Goal: Task Accomplishment & Management: Use online tool/utility

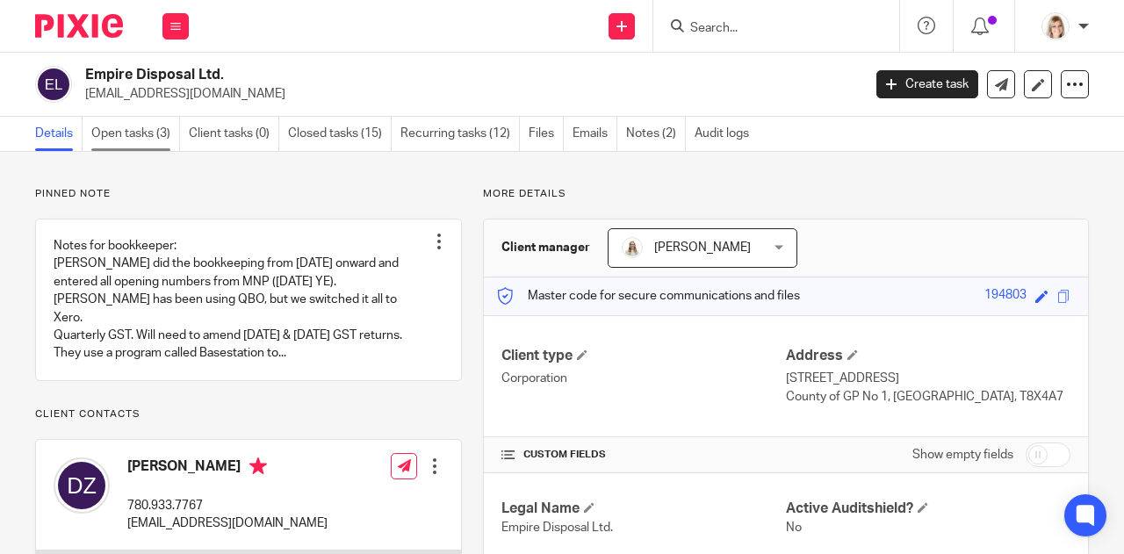
click at [143, 126] on link "Open tasks (3)" at bounding box center [135, 134] width 89 height 34
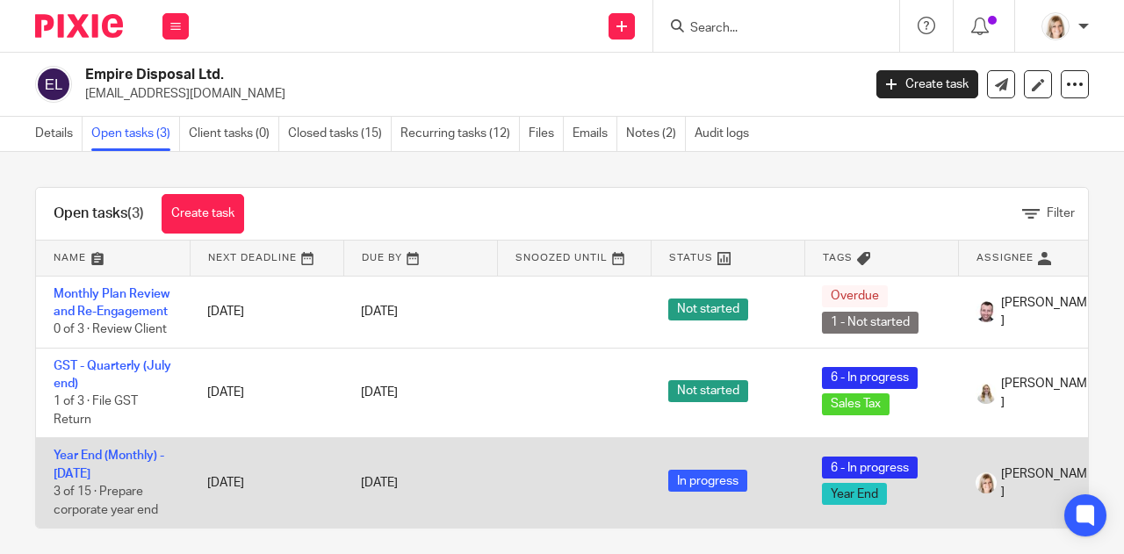
scroll to position [21, 0]
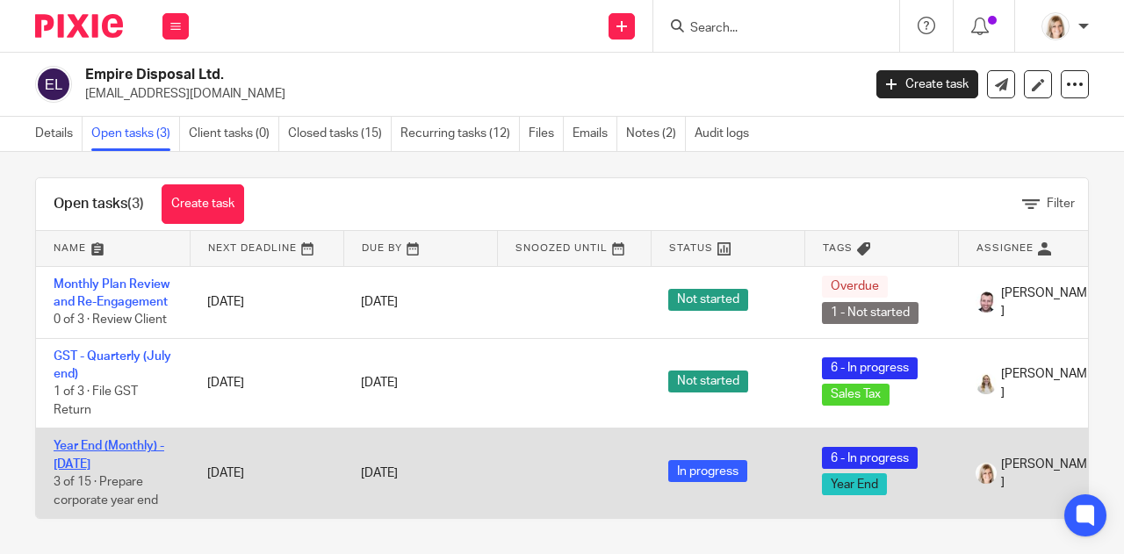
click at [139, 440] on link "Year End (Monthly) - [DATE]" at bounding box center [109, 455] width 111 height 30
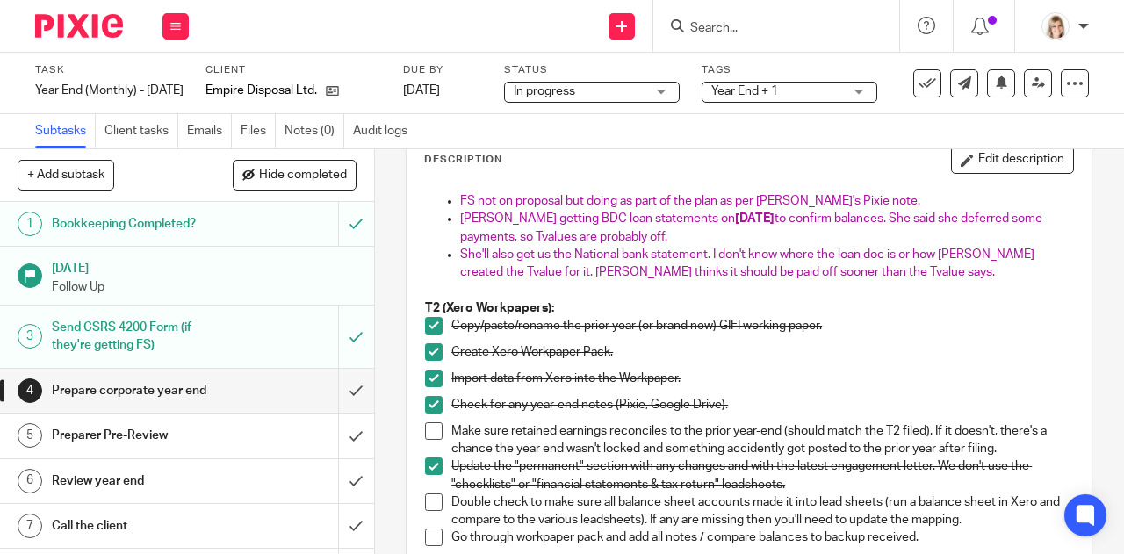
scroll to position [109, 0]
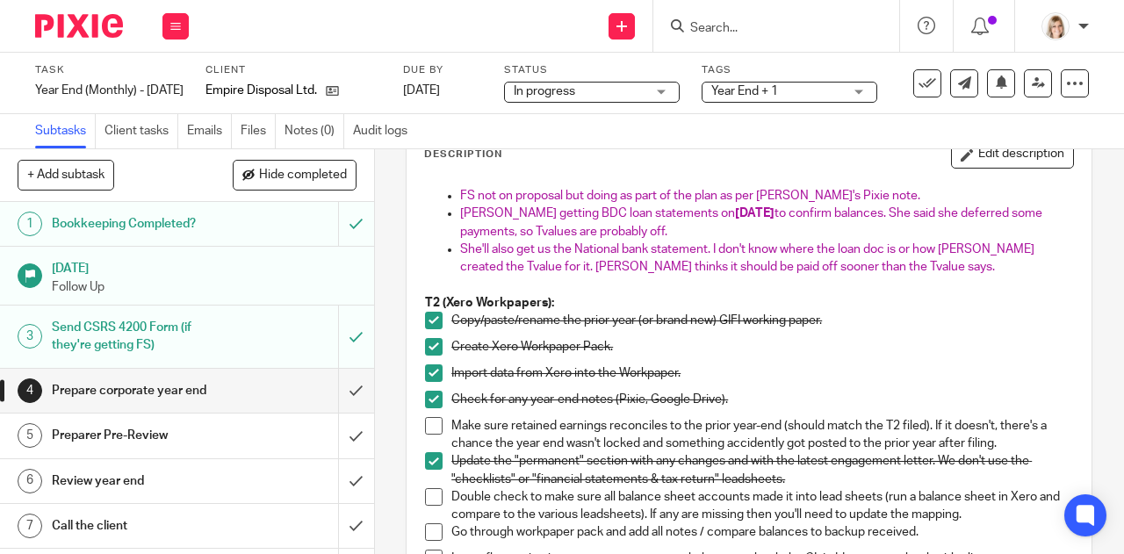
click at [431, 423] on span at bounding box center [434, 426] width 18 height 18
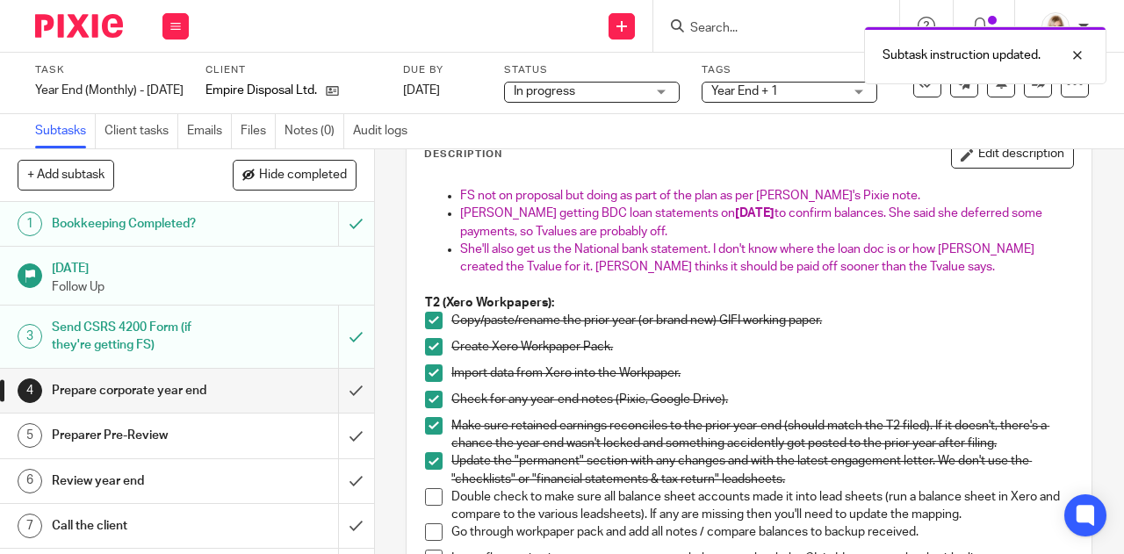
click at [433, 494] on span at bounding box center [434, 497] width 18 height 18
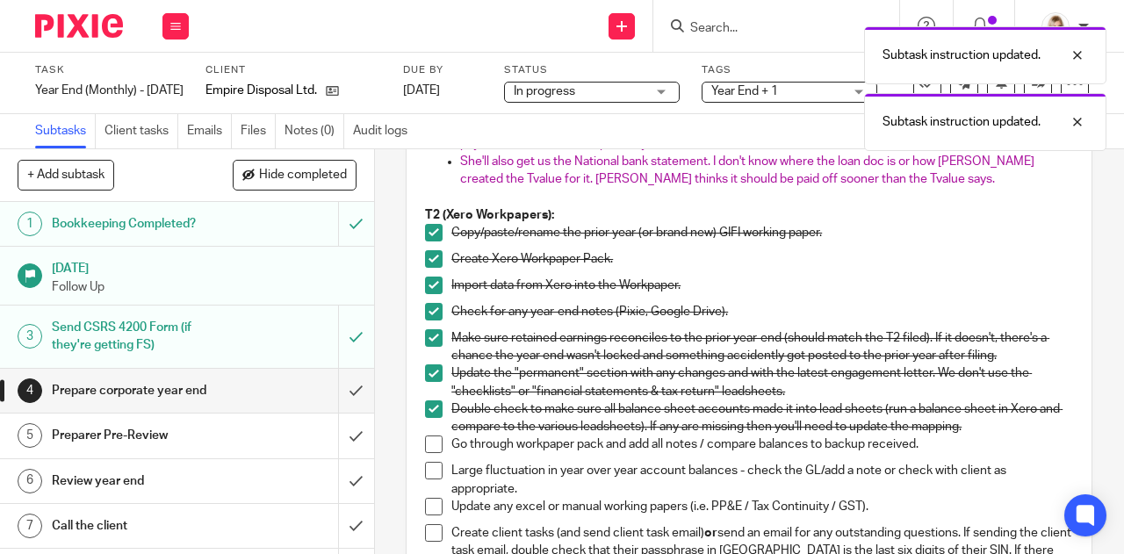
scroll to position [198, 0]
click at [426, 447] on span at bounding box center [434, 444] width 18 height 18
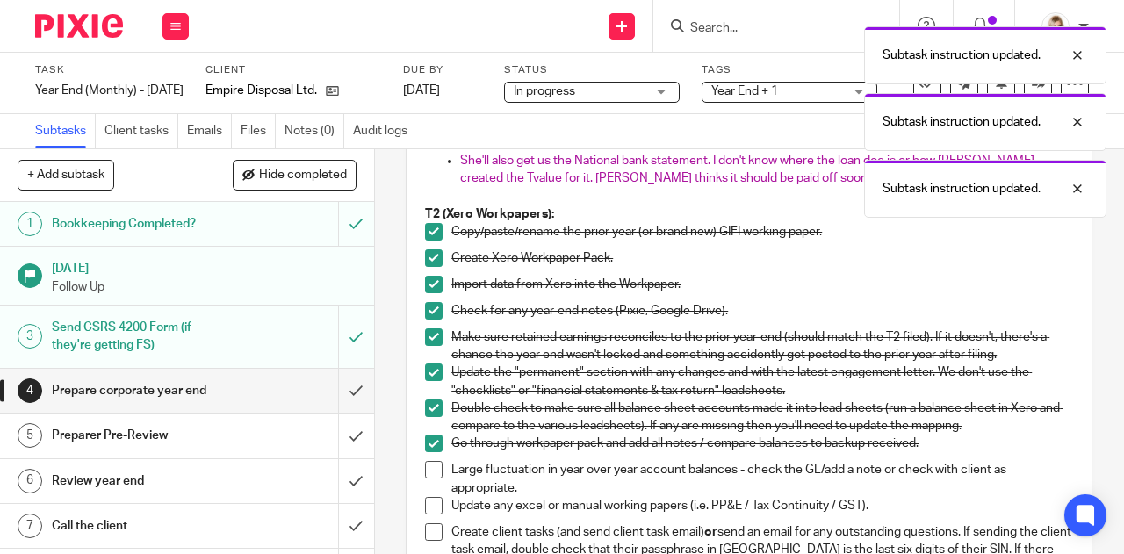
click at [426, 467] on span at bounding box center [434, 470] width 18 height 18
click at [426, 493] on li "Large fluctuation in year over year account balances - check the GL/add a note …" at bounding box center [749, 479] width 648 height 36
click at [425, 503] on span at bounding box center [434, 506] width 18 height 18
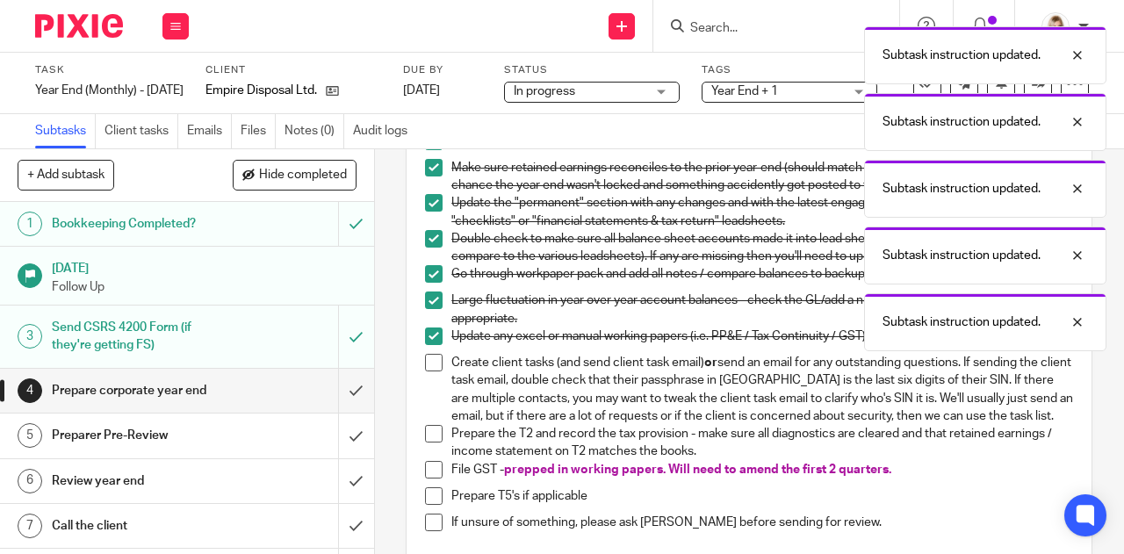
scroll to position [368, 0]
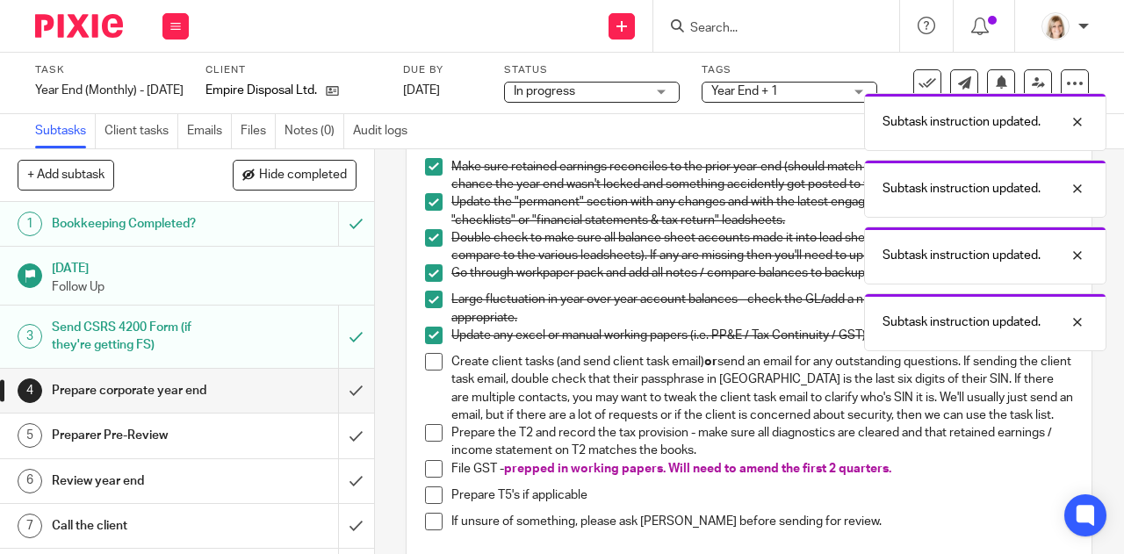
click at [430, 368] on span at bounding box center [434, 362] width 18 height 18
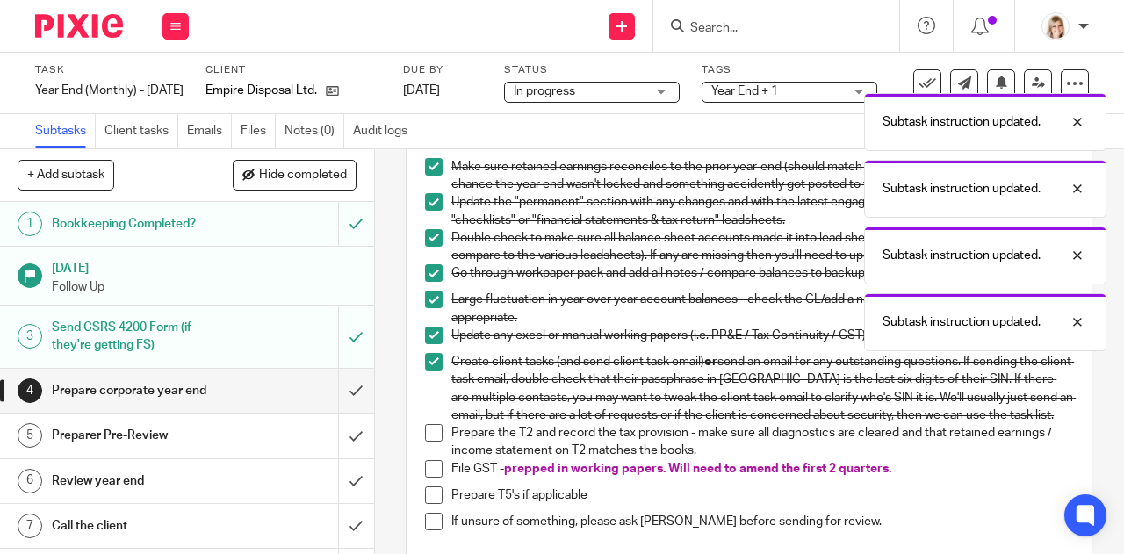
click at [425, 442] on span at bounding box center [434, 433] width 18 height 18
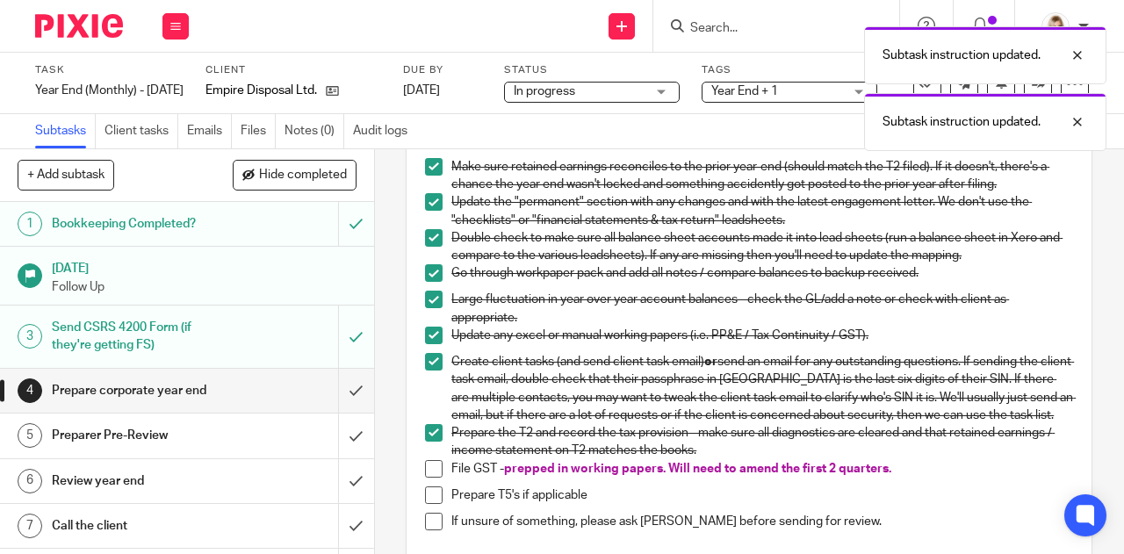
click at [425, 478] on span at bounding box center [434, 469] width 18 height 18
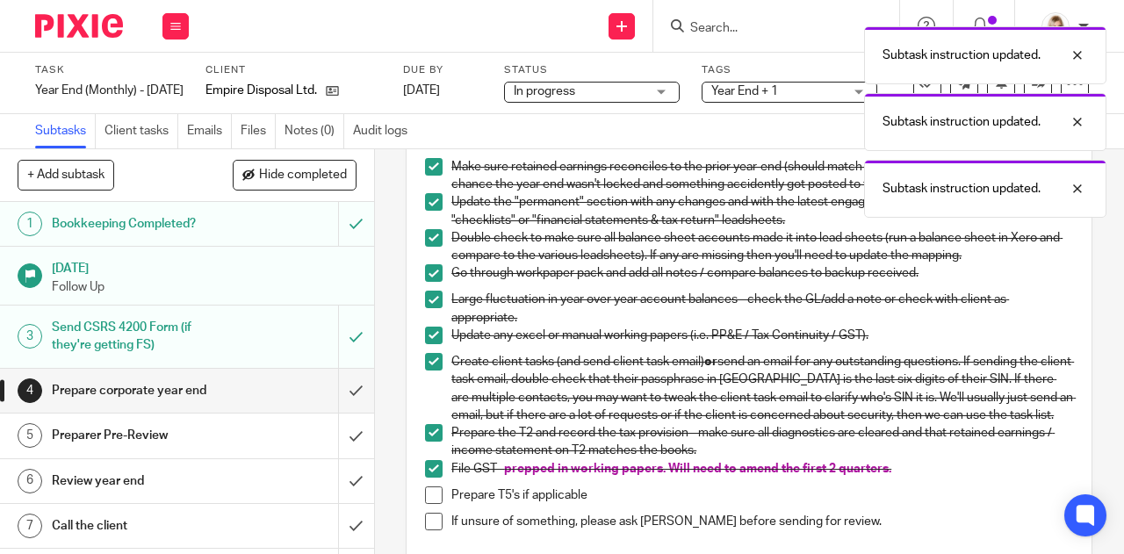
click at [428, 513] on li "Prepare T5's if applicable" at bounding box center [749, 499] width 648 height 26
click at [428, 504] on span at bounding box center [434, 495] width 18 height 18
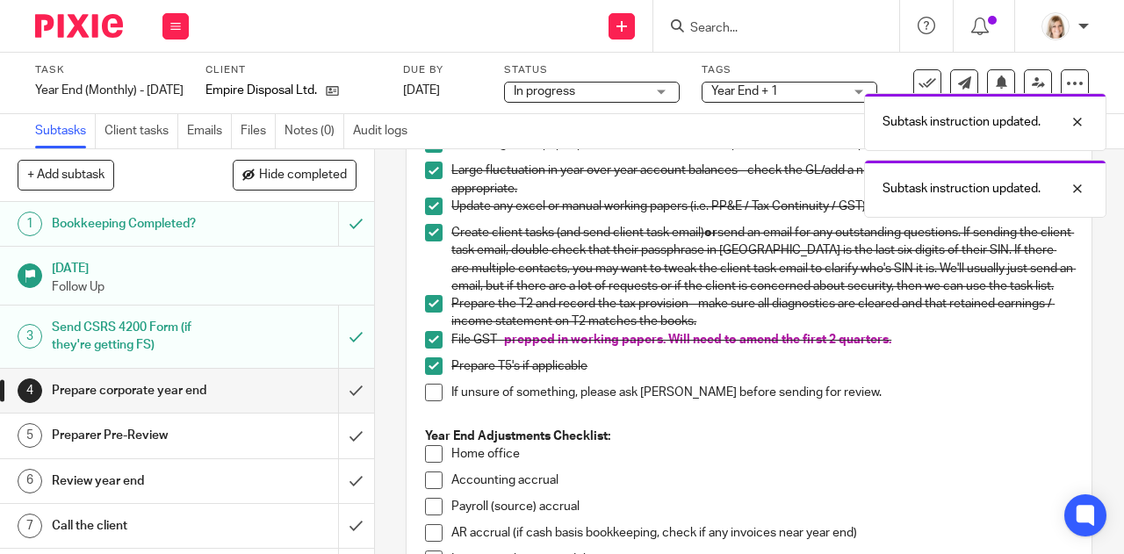
scroll to position [500, 0]
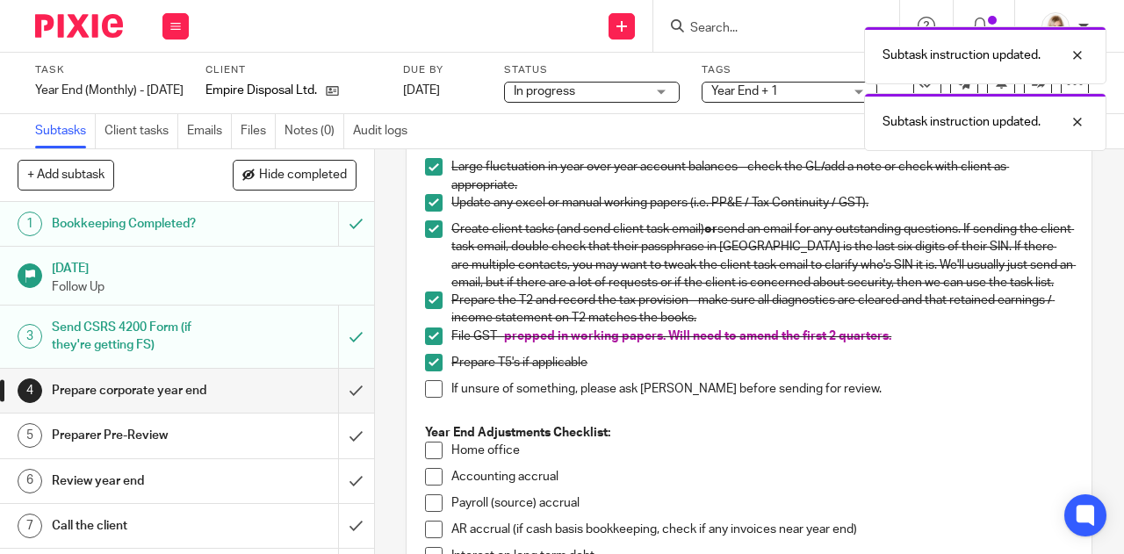
click at [429, 398] on span at bounding box center [434, 389] width 18 height 18
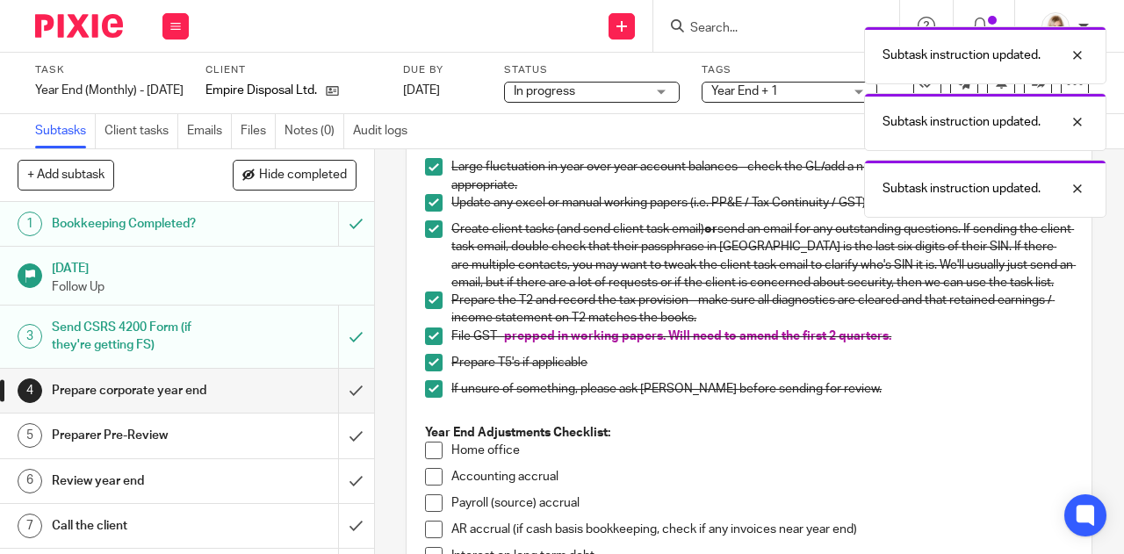
click at [430, 459] on span at bounding box center [434, 451] width 18 height 18
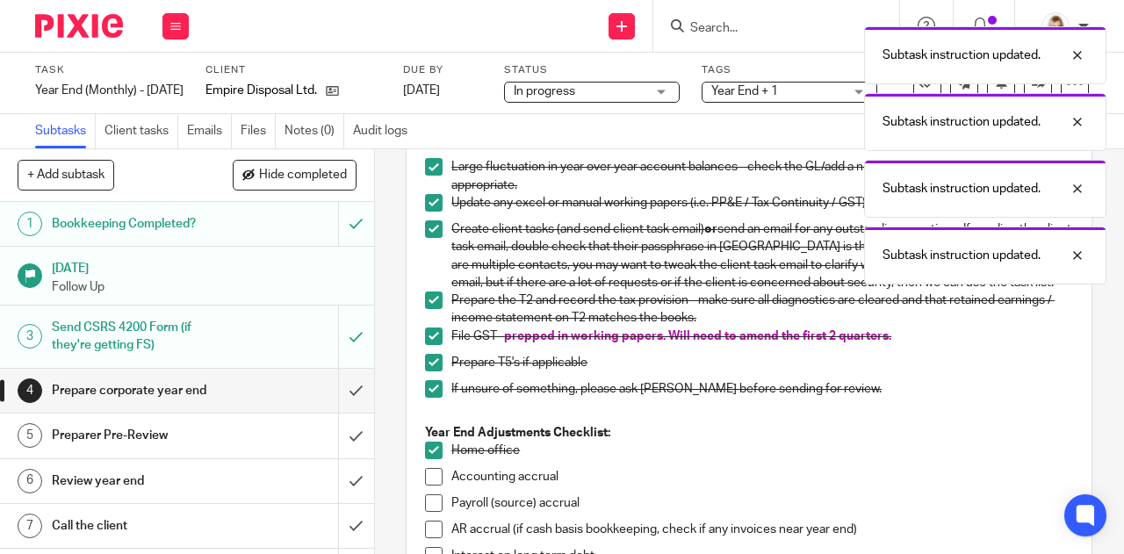
click at [426, 486] on span at bounding box center [434, 477] width 18 height 18
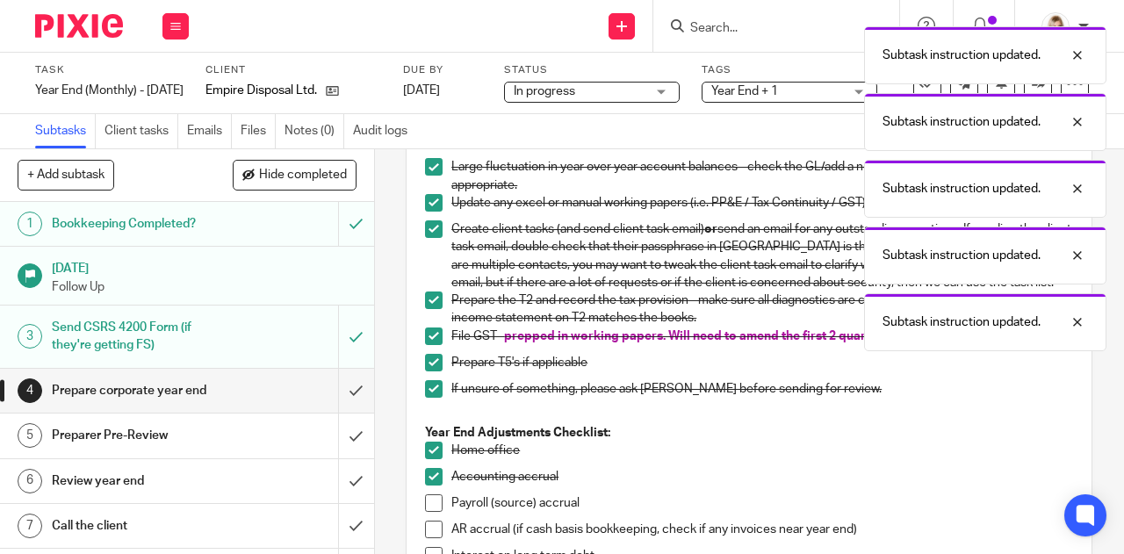
click at [425, 512] on span at bounding box center [434, 503] width 18 height 18
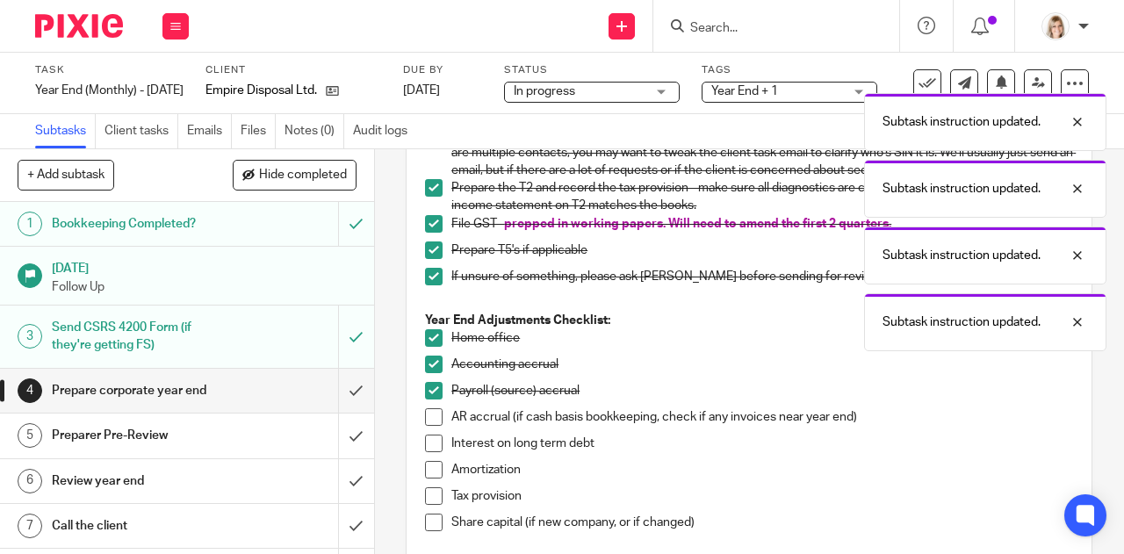
click at [430, 426] on span at bounding box center [434, 417] width 18 height 18
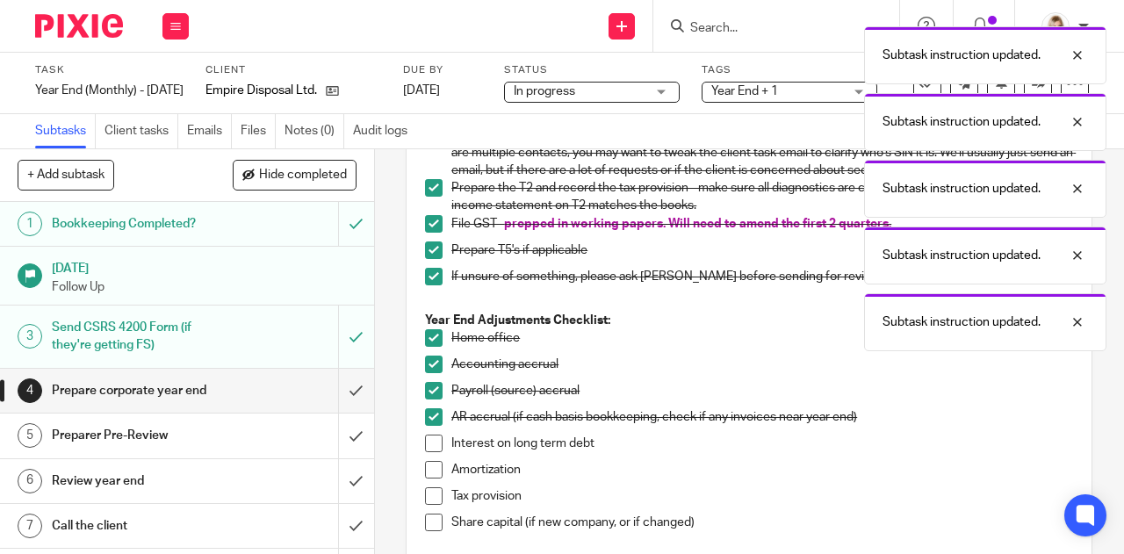
click at [432, 452] on span at bounding box center [434, 444] width 18 height 18
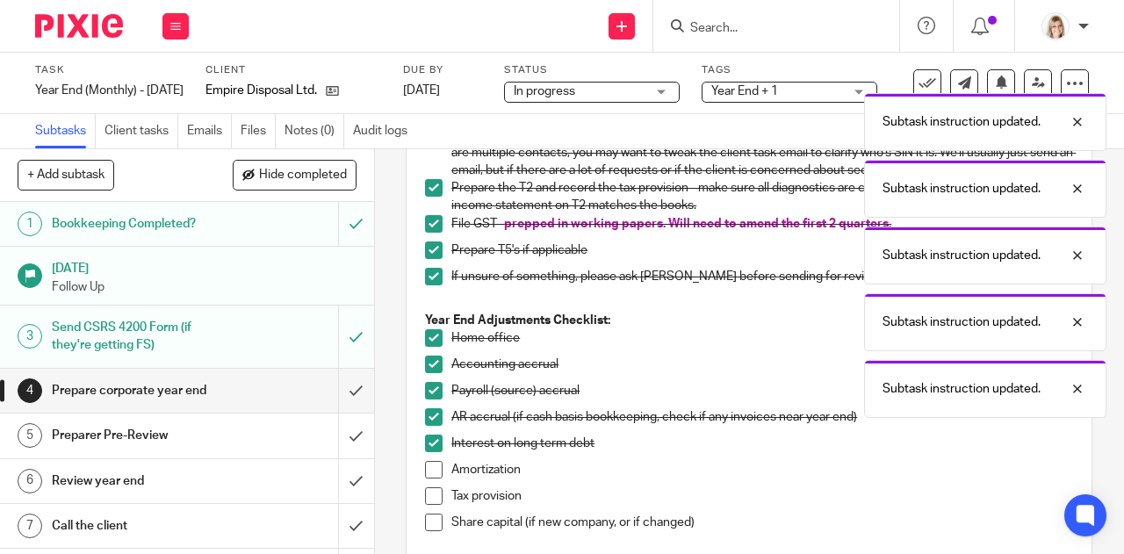
click at [432, 478] on span at bounding box center [434, 470] width 18 height 18
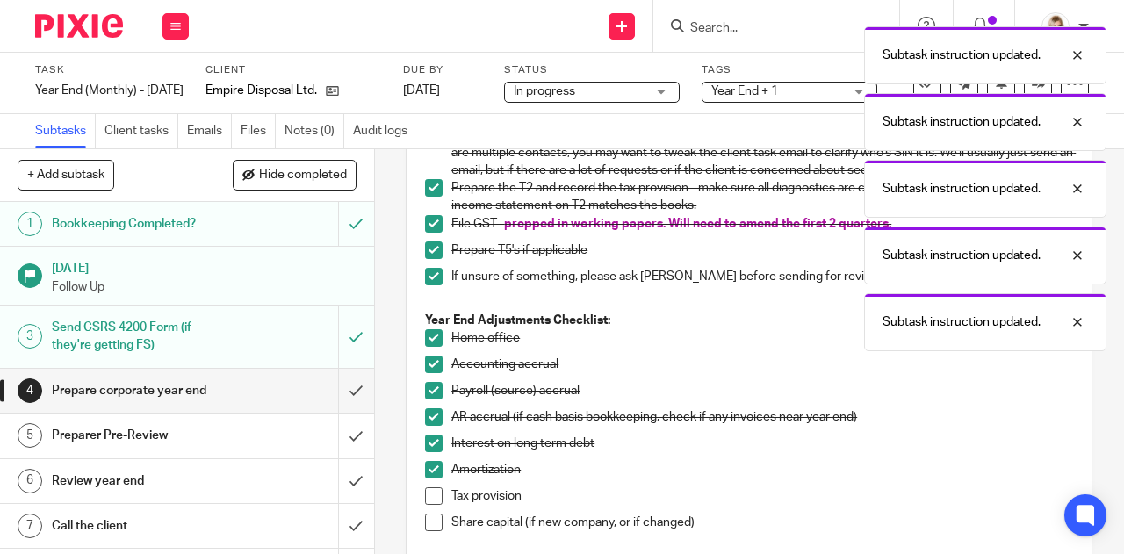
click at [426, 505] on span at bounding box center [434, 496] width 18 height 18
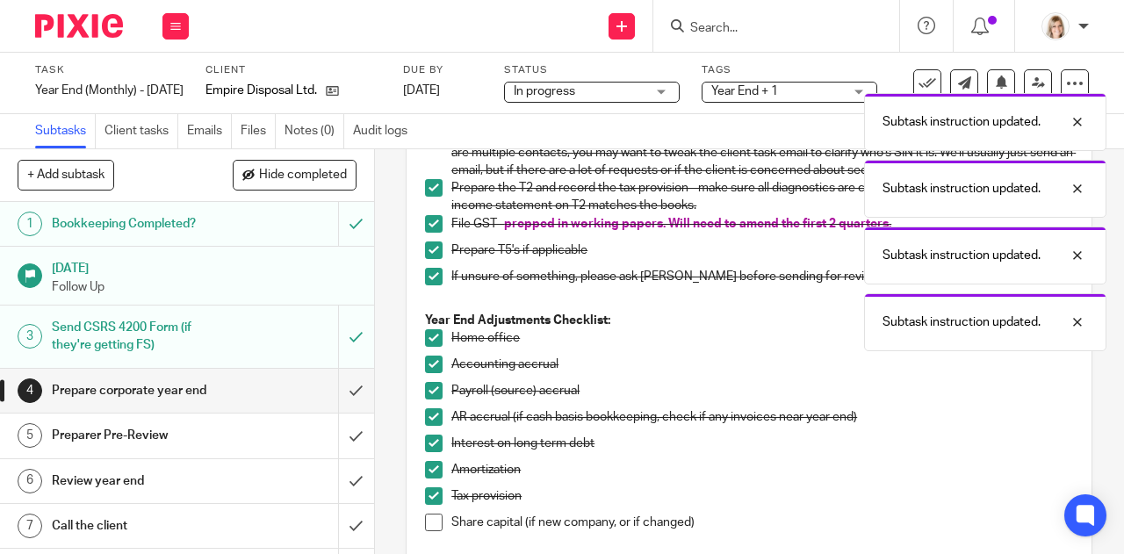
click at [426, 531] on span at bounding box center [434, 523] width 18 height 18
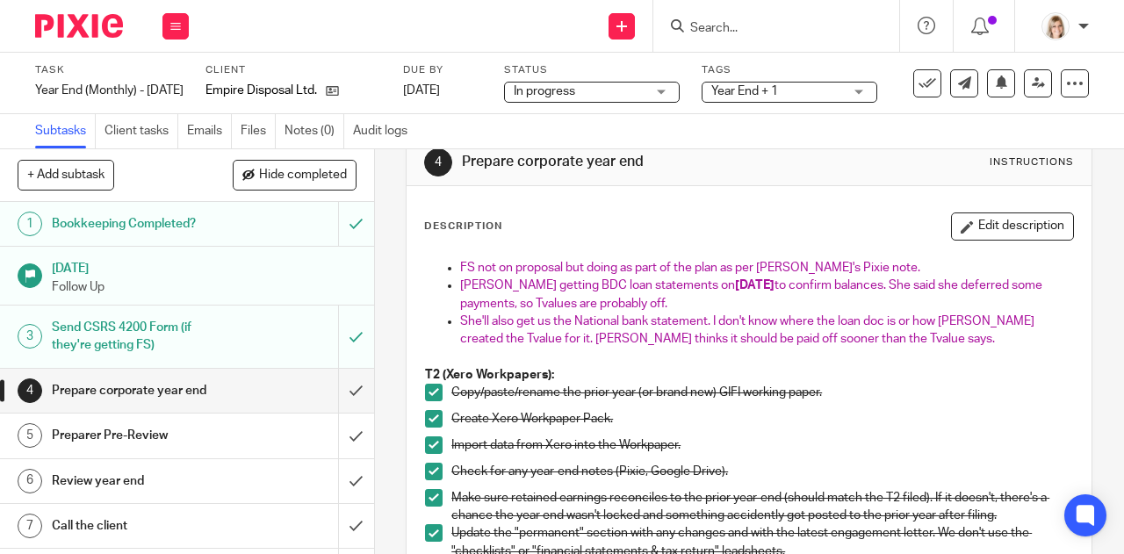
scroll to position [36, 0]
click at [169, 24] on button at bounding box center [175, 26] width 26 height 26
click at [180, 80] on link "Work" at bounding box center [167, 82] width 31 height 12
